Goal: Communication & Community: Answer question/provide support

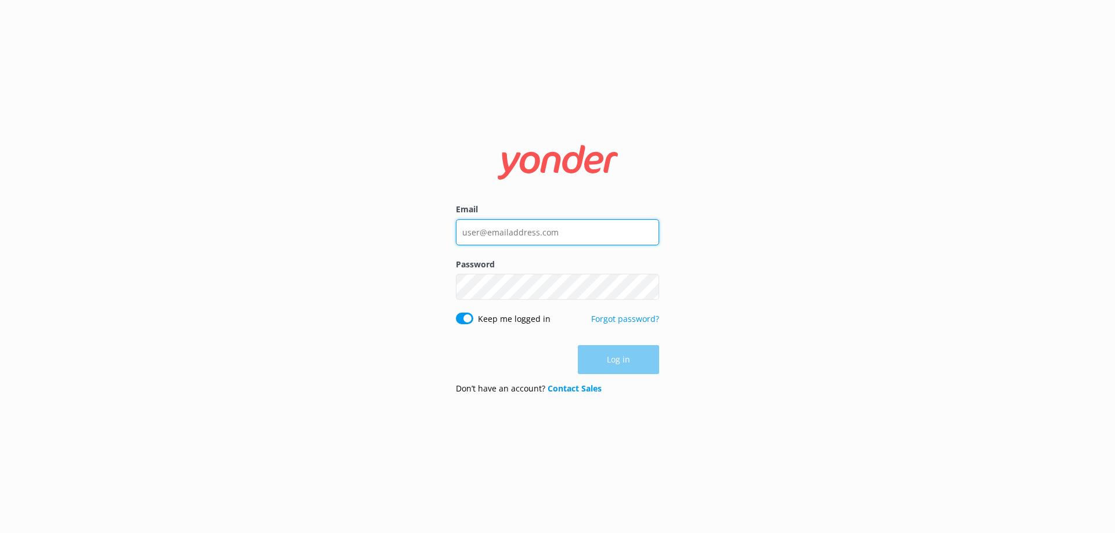
type input "[EMAIL_ADDRESS][DOMAIN_NAME]"
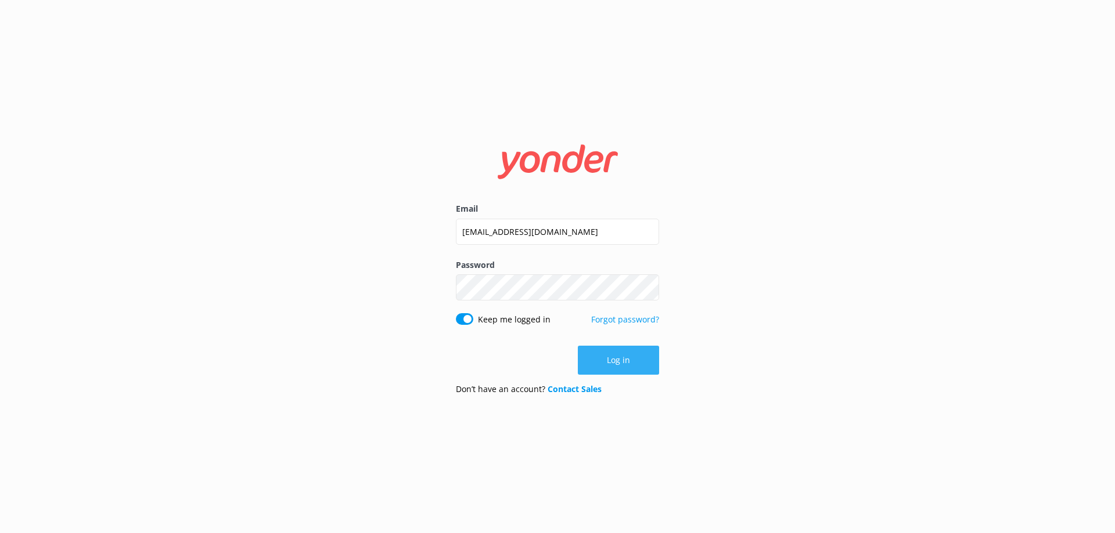
click at [603, 358] on button "Log in" at bounding box center [618, 360] width 81 height 29
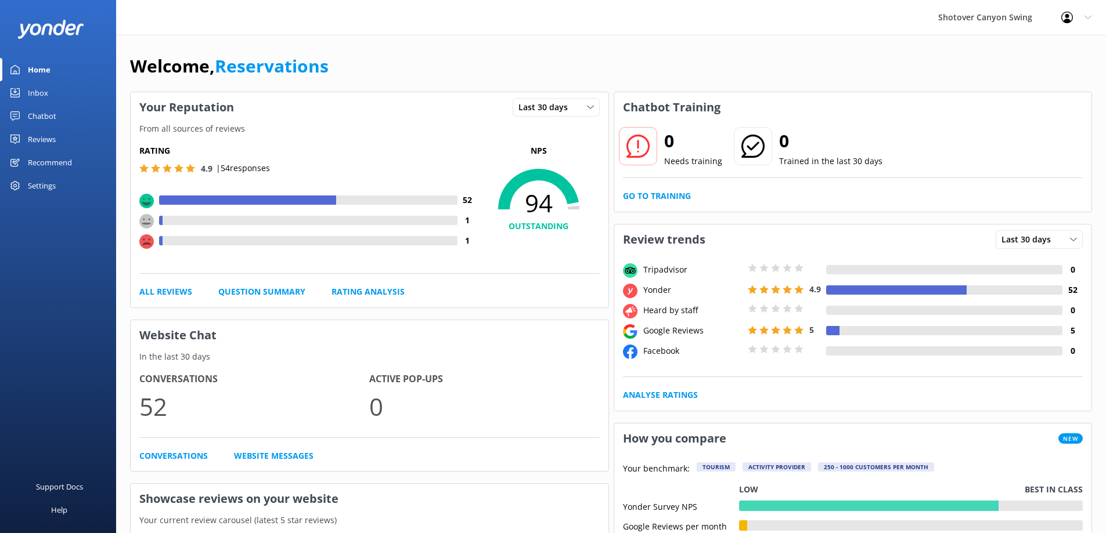
click at [48, 89] on div "Inbox" at bounding box center [38, 92] width 20 height 23
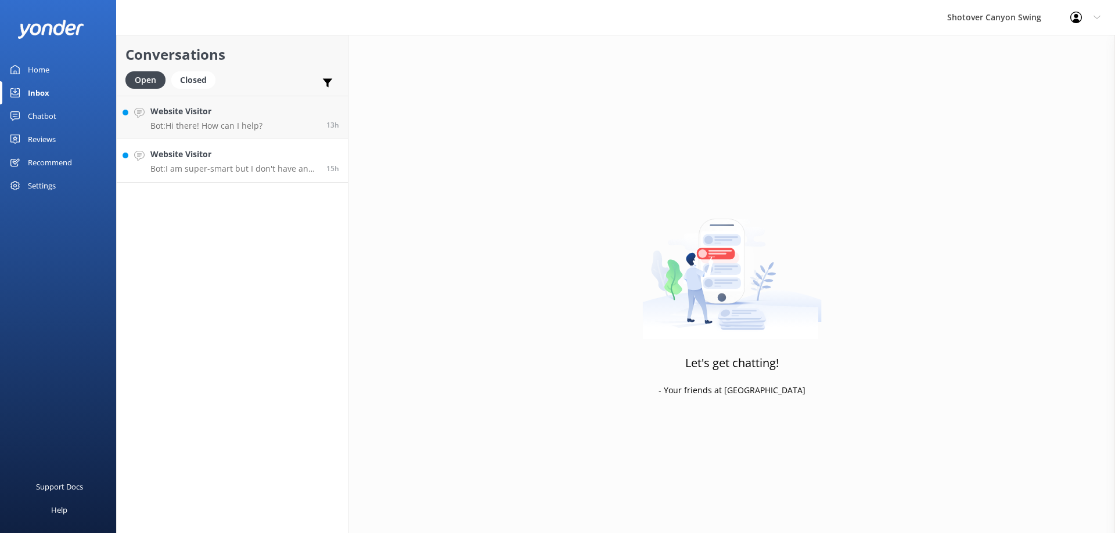
click at [236, 156] on h4 "Website Visitor" at bounding box center [233, 154] width 167 height 13
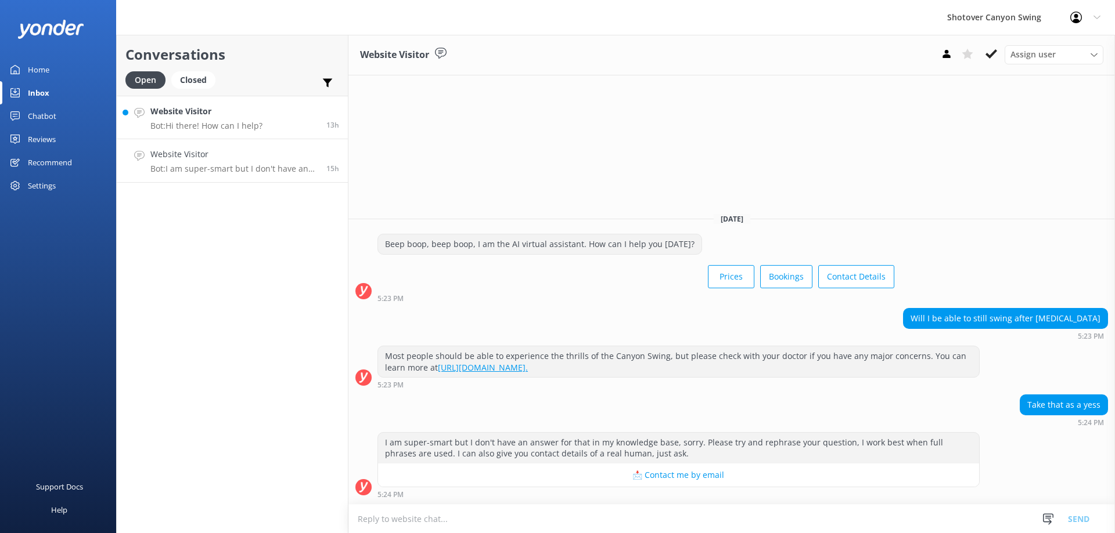
click at [232, 120] on div "Website Visitor Bot: Hi there! How can I help?" at bounding box center [206, 117] width 112 height 25
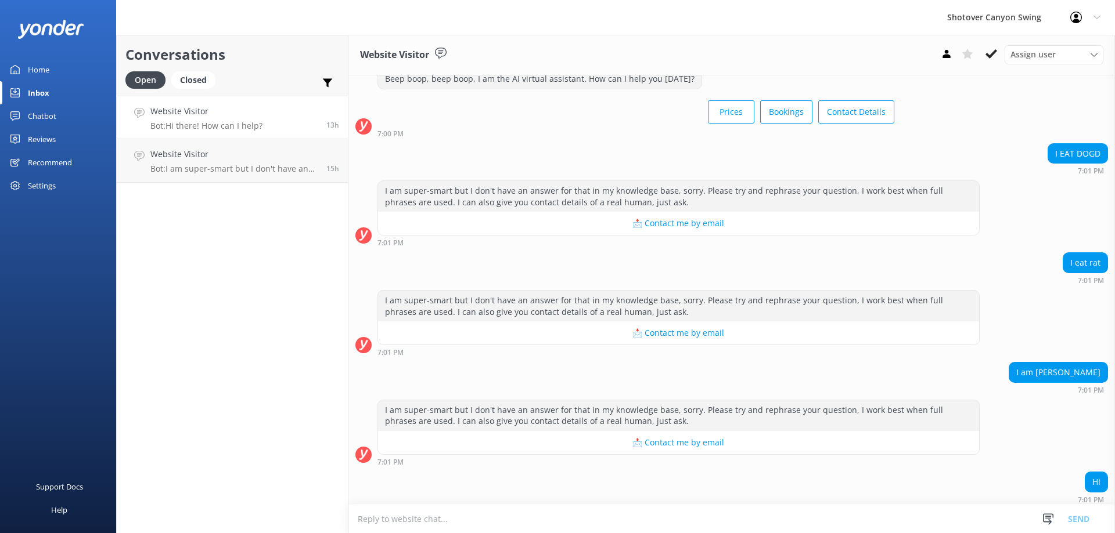
scroll to position [80, 0]
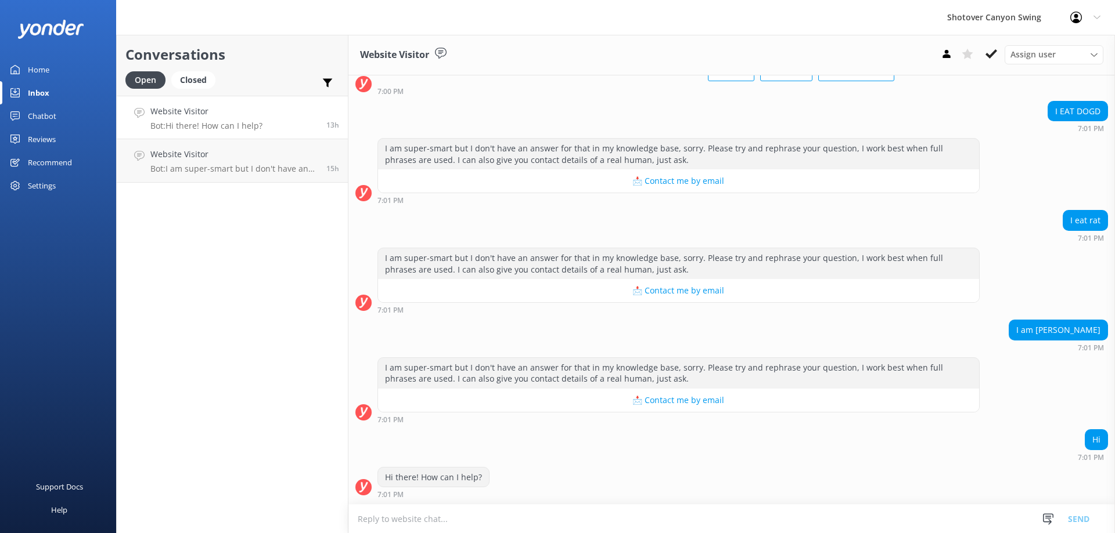
click at [994, 55] on icon at bounding box center [991, 54] width 12 height 12
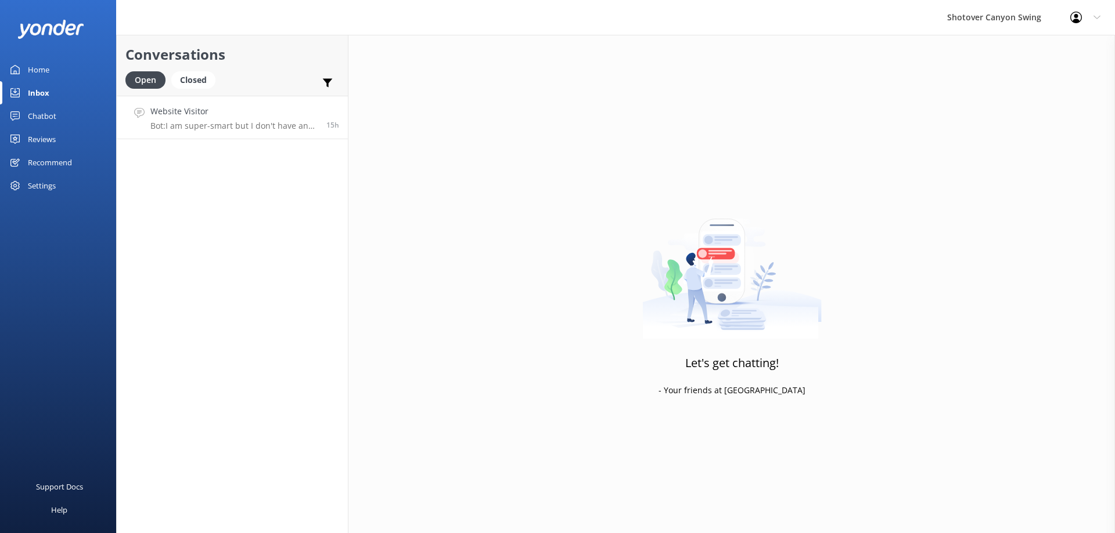
click at [287, 123] on p "Bot: I am super-smart but I don't have an answer for that in my knowledge base,…" at bounding box center [233, 126] width 167 height 10
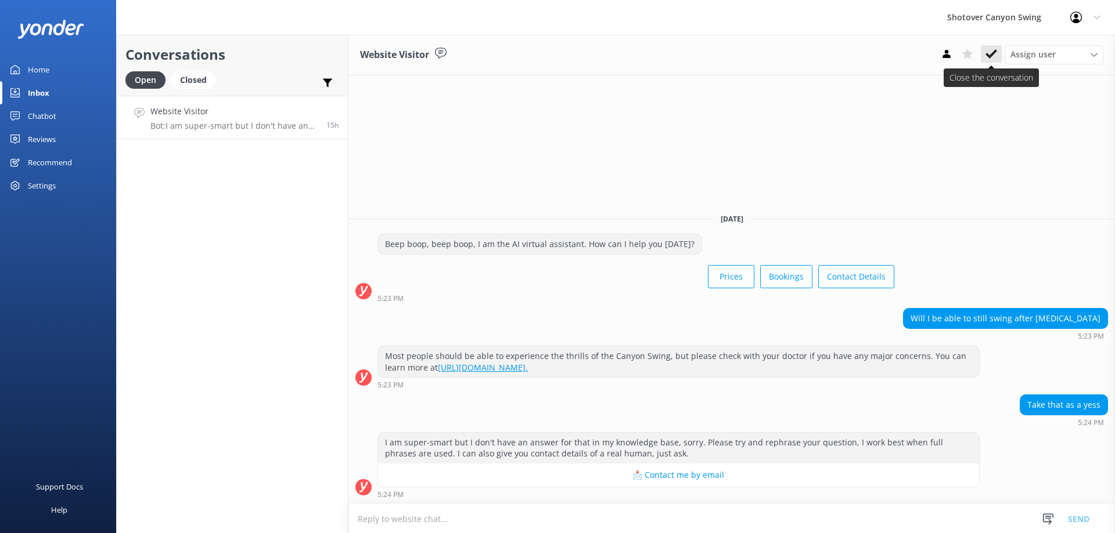
click at [996, 52] on icon at bounding box center [991, 54] width 12 height 12
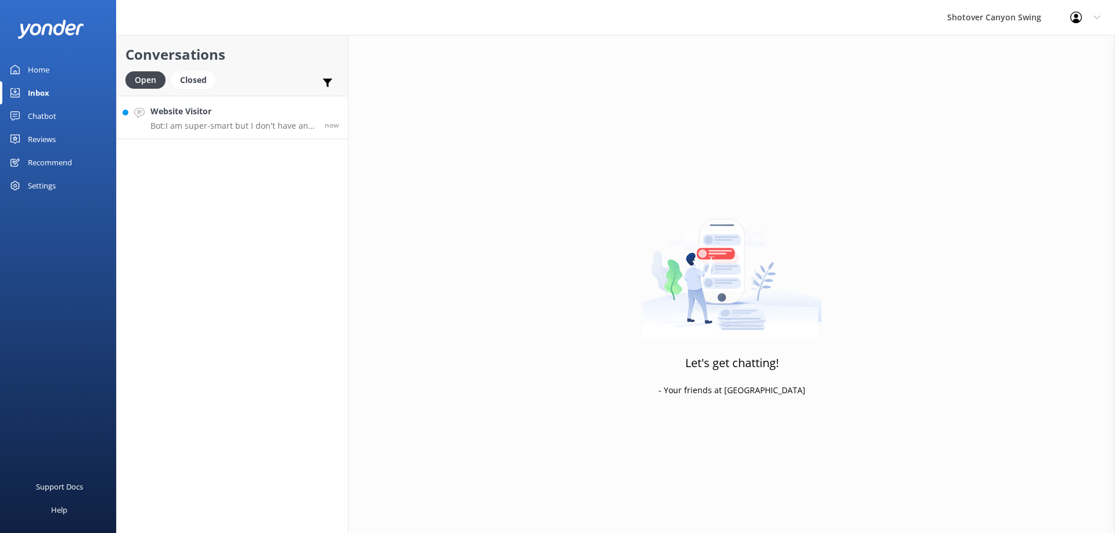
click at [229, 127] on p "Bot: I am super-smart but I don't have an answer for that in my knowledge base,…" at bounding box center [232, 126] width 165 height 10
